Goal: Task Accomplishment & Management: Use online tool/utility

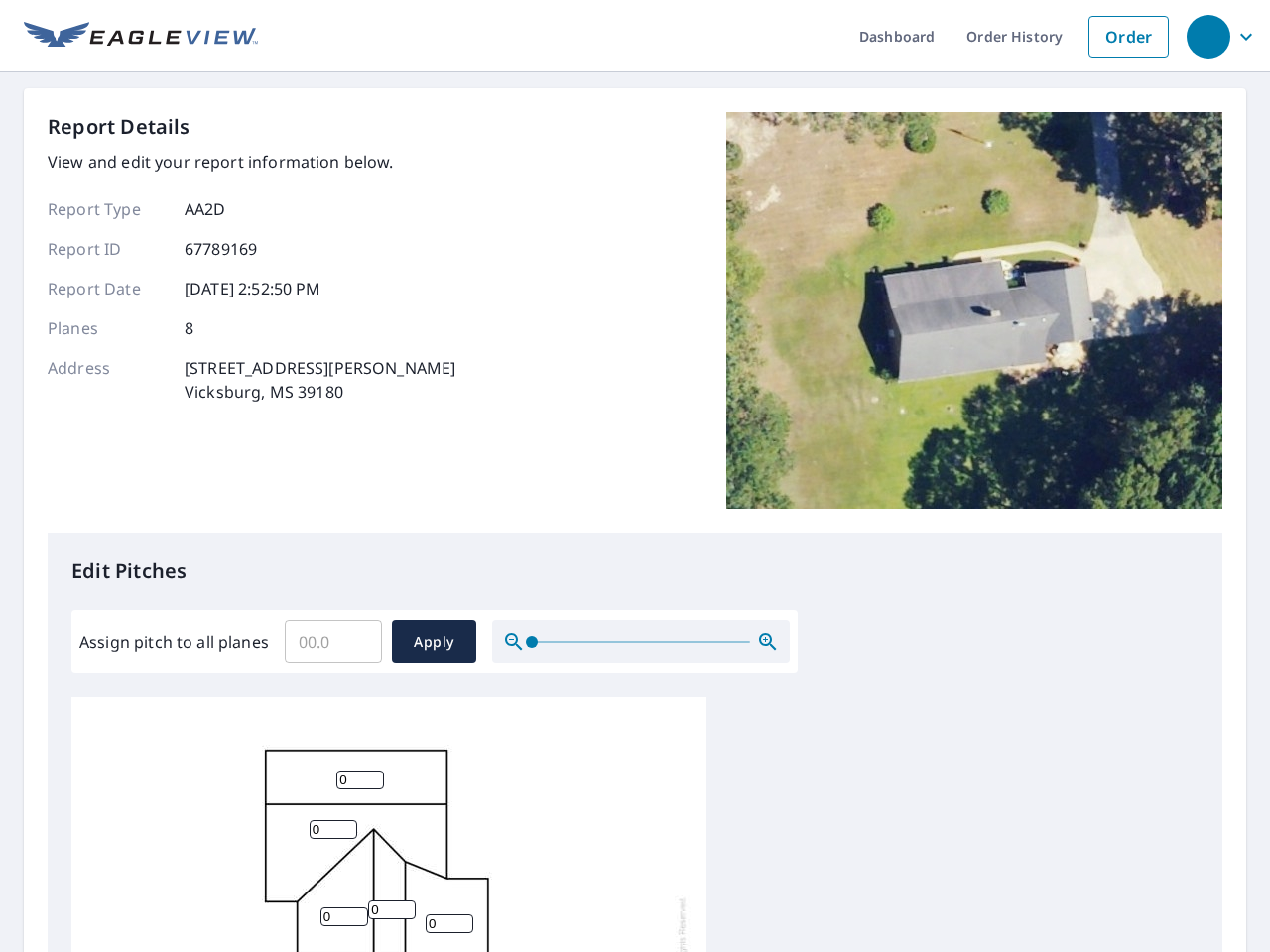
click at [635, 476] on div "Report Details View and edit your report information below. Report Type AA2D Re…" at bounding box center [635, 322] width 1174 height 421
click at [1207, 36] on div "button" at bounding box center [1208, 37] width 44 height 44
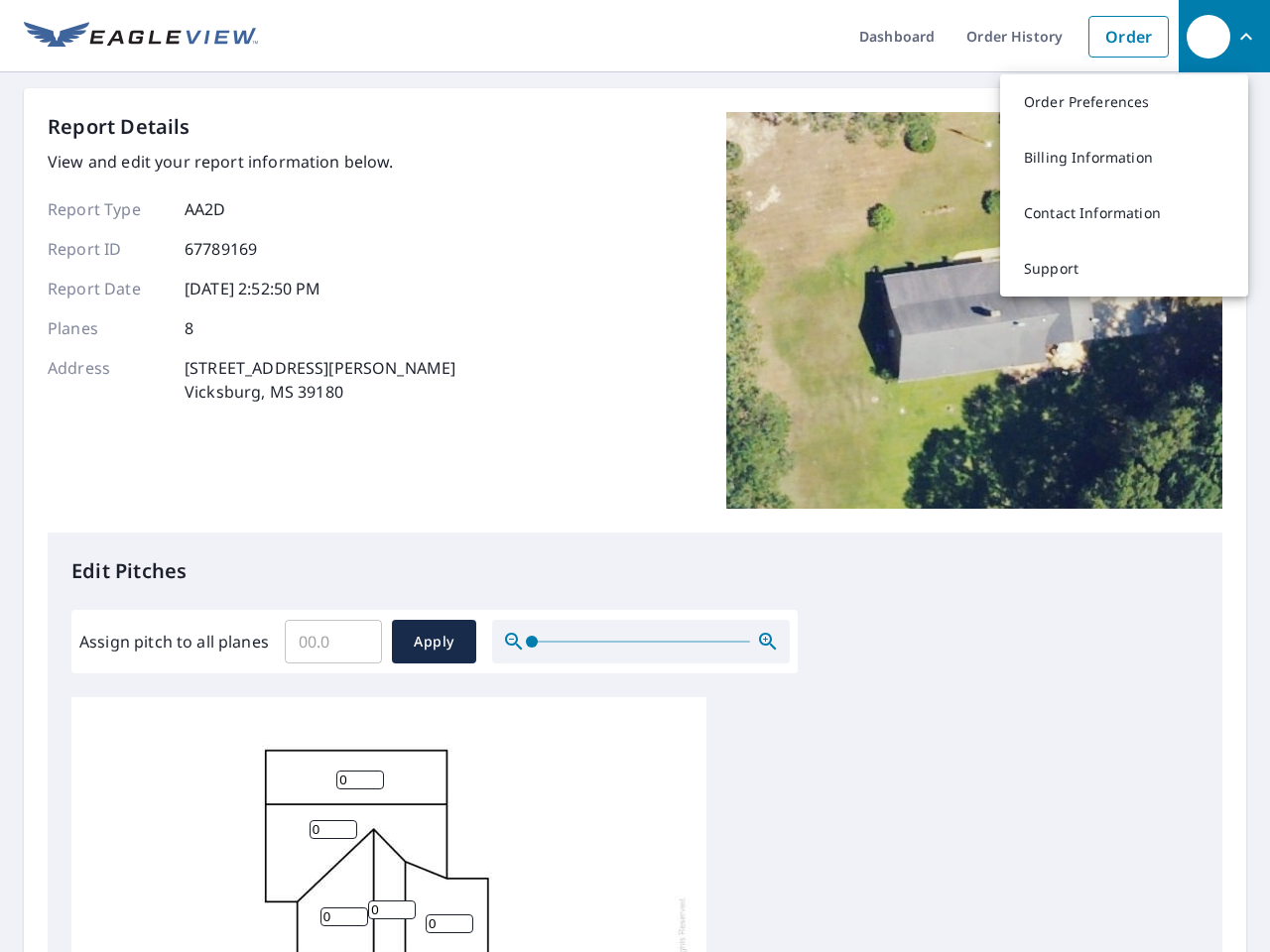
click at [333, 642] on input "Assign pitch to all planes" at bounding box center [332, 642] width 97 height 56
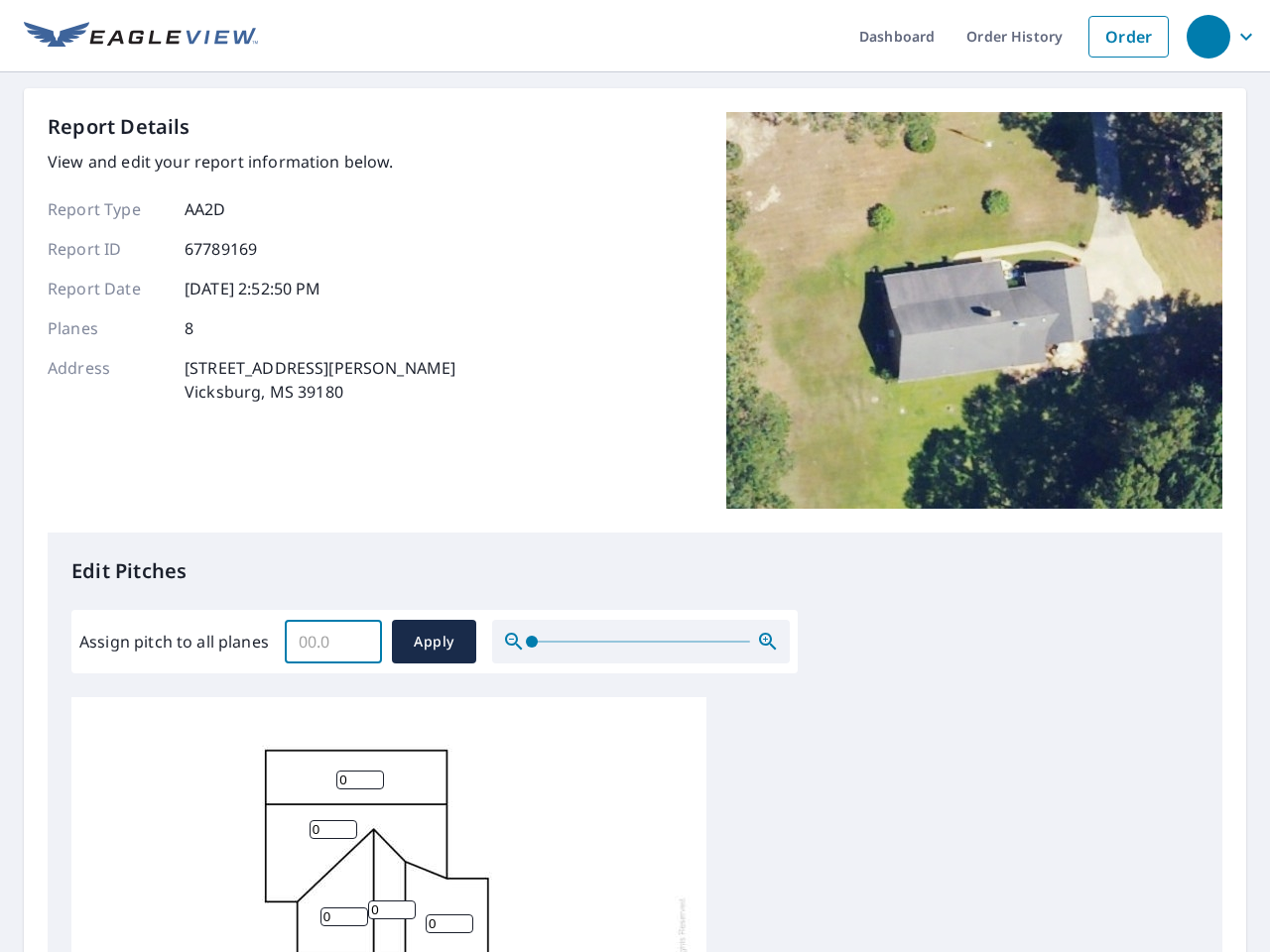
click at [433, 642] on span "Apply" at bounding box center [434, 642] width 53 height 25
click at [768, 642] on icon "button" at bounding box center [768, 642] width 24 height 24
